Goal: Check status: Check status

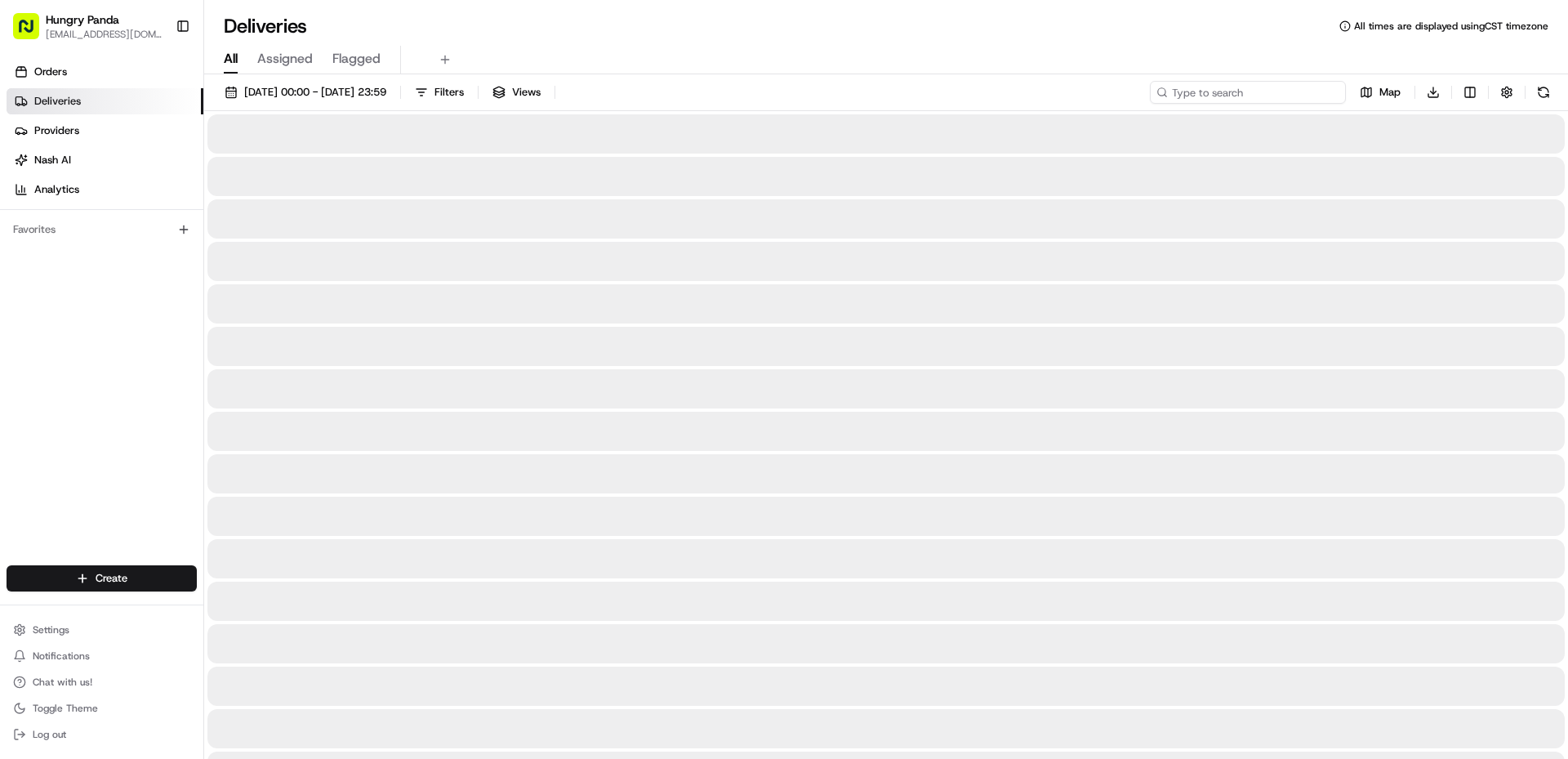
click at [1275, 98] on input at bounding box center [1247, 93] width 196 height 23
paste input "7401638105555746622509"
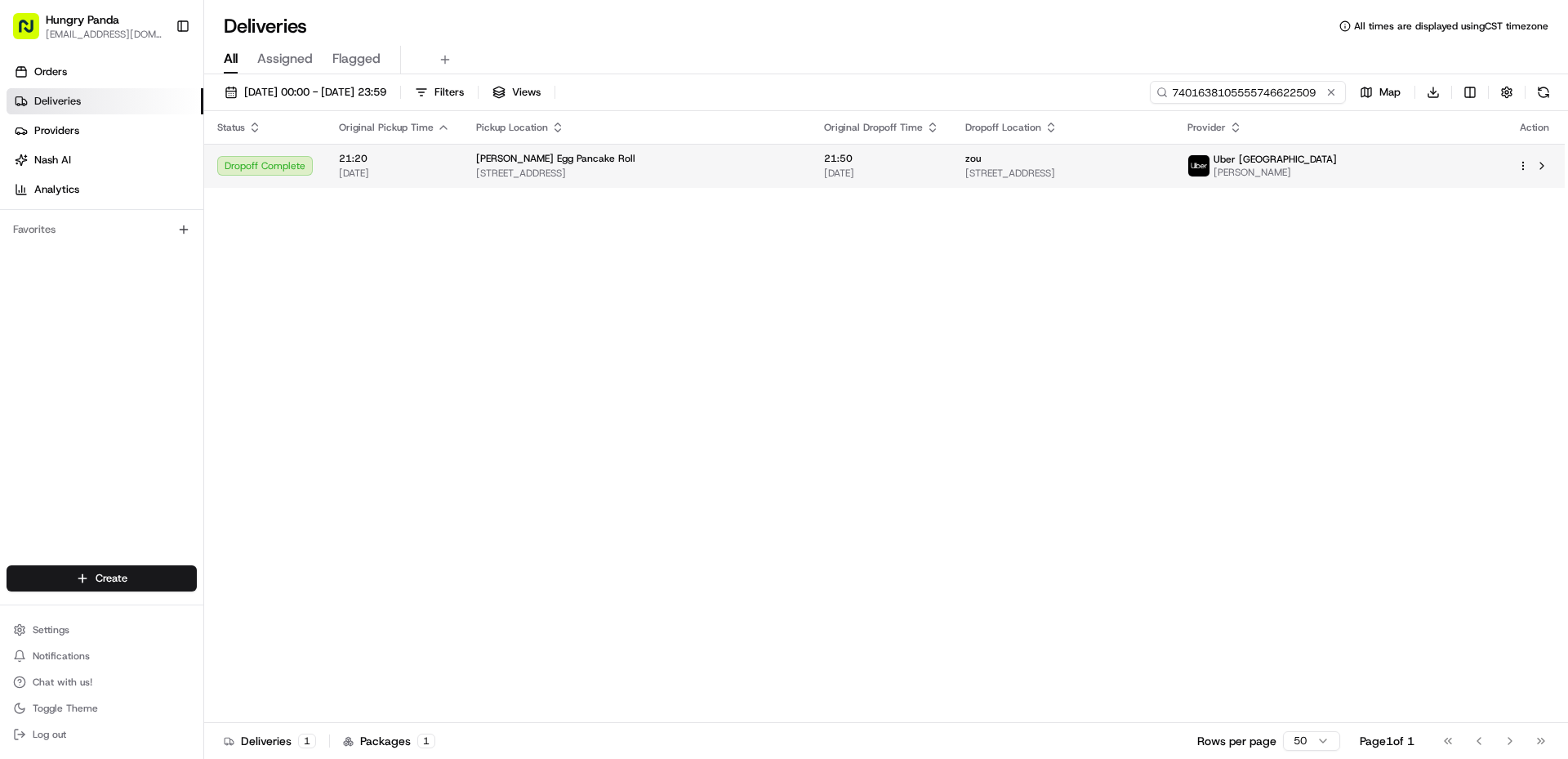
type input "7401638105555746622509"
click at [1385, 180] on td "Uber [GEOGRAPHIC_DATA] [PERSON_NAME]" at bounding box center [1339, 166] width 329 height 45
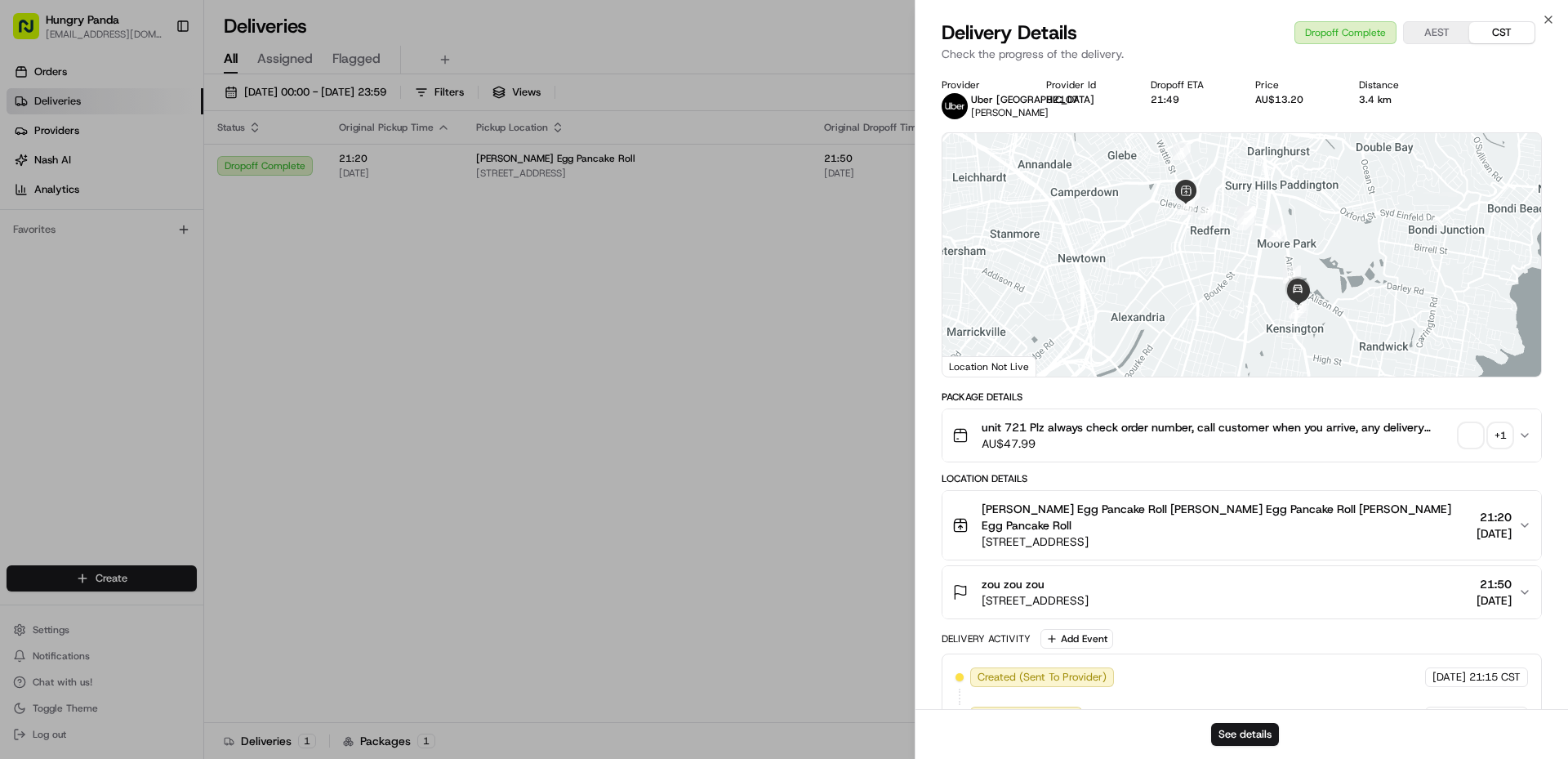
click at [1478, 439] on span "button" at bounding box center [1471, 436] width 23 height 23
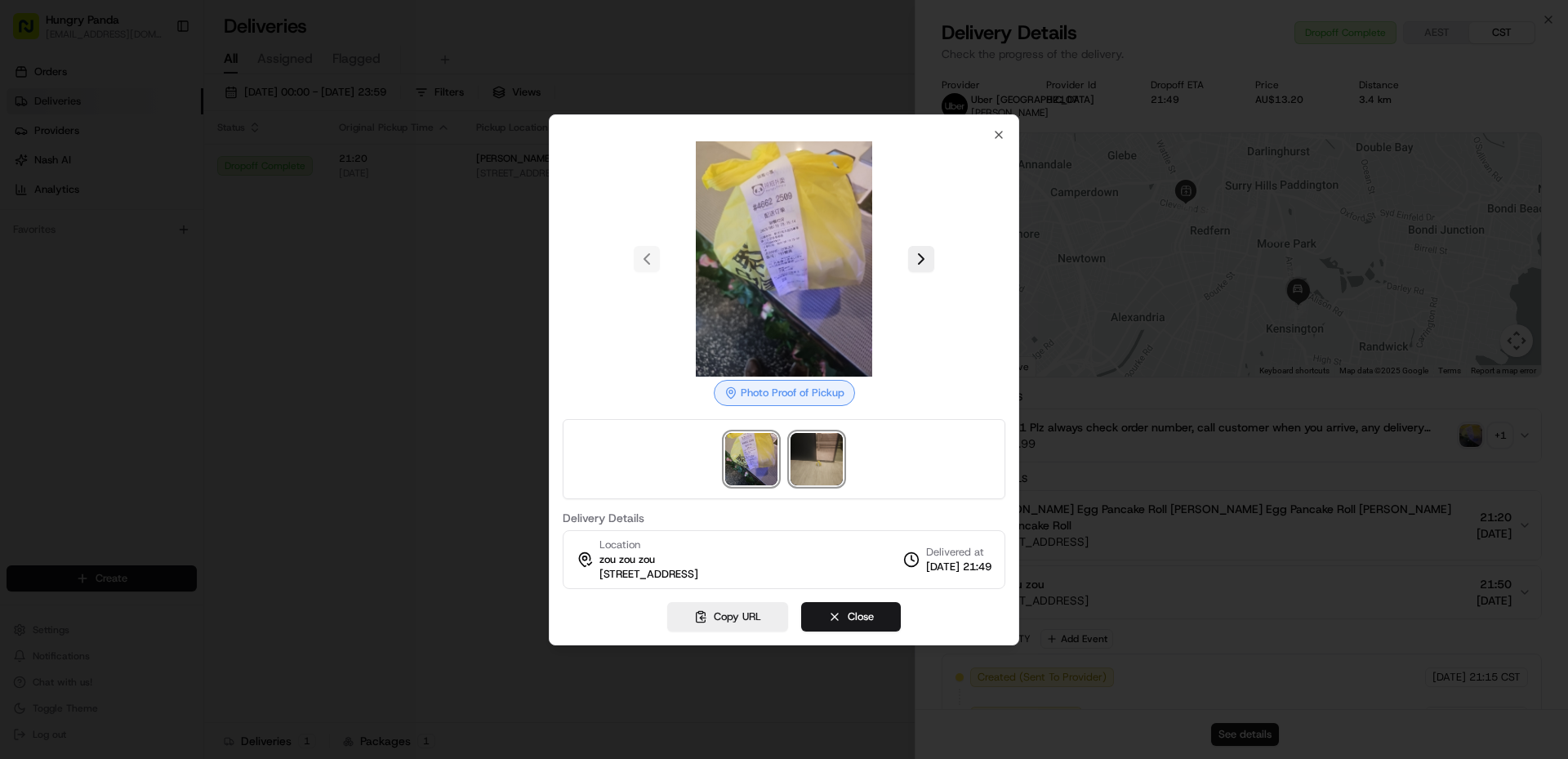
click at [835, 437] on img at bounding box center [816, 459] width 53 height 53
